Goal: Navigation & Orientation: Find specific page/section

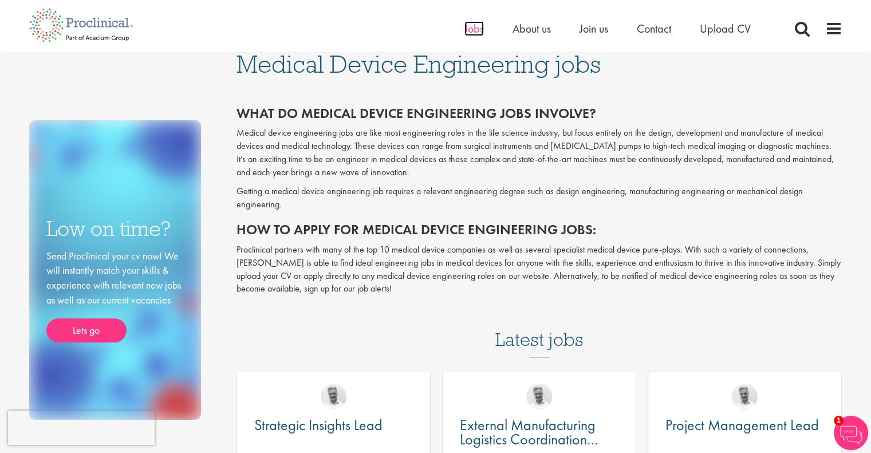
click at [472, 29] on span "Jobs" at bounding box center [474, 28] width 19 height 15
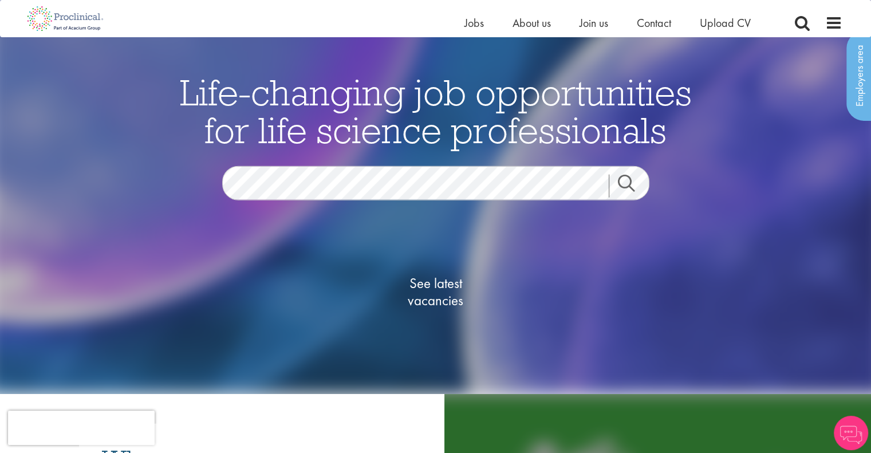
scroll to position [13, 0]
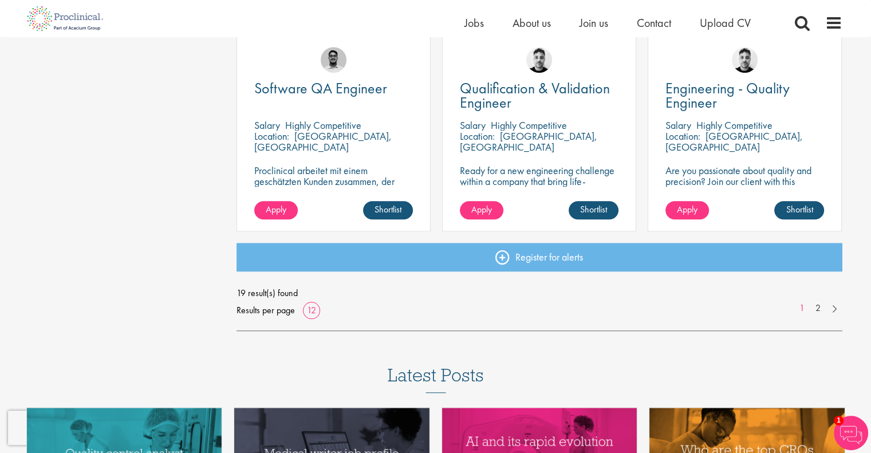
scroll to position [847, 0]
click at [816, 307] on link "2" at bounding box center [818, 308] width 17 height 13
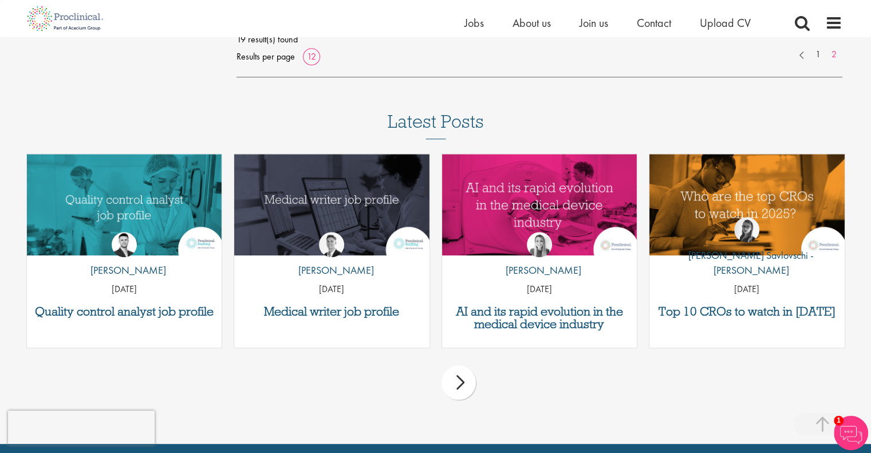
scroll to position [921, 0]
